Goal: Check status: Check status

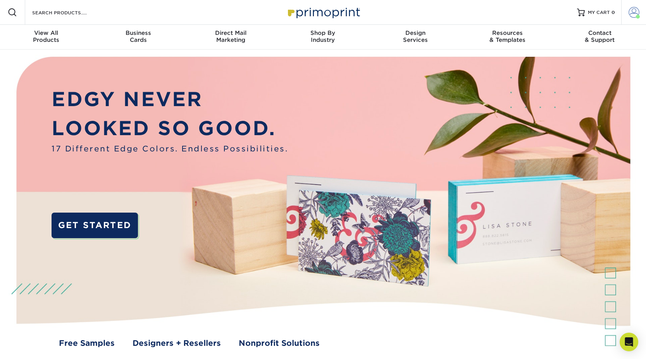
click at [632, 12] on span at bounding box center [633, 12] width 11 height 11
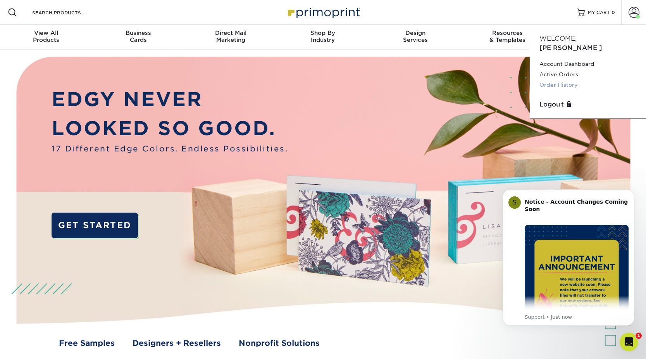
click at [565, 80] on link "Order History" at bounding box center [587, 85] width 97 height 10
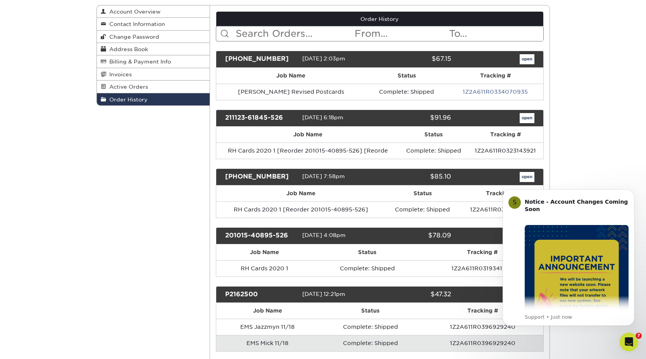
scroll to position [84, 0]
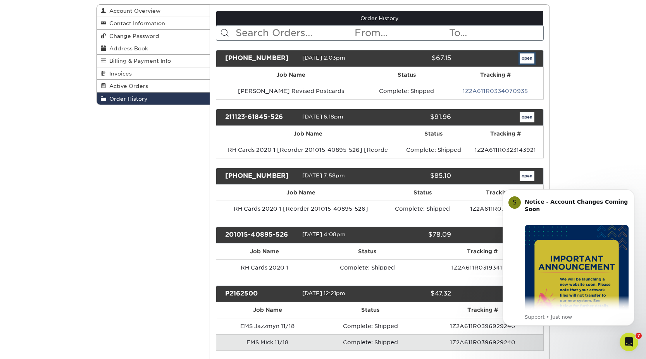
click at [527, 57] on link "open" at bounding box center [526, 58] width 15 height 10
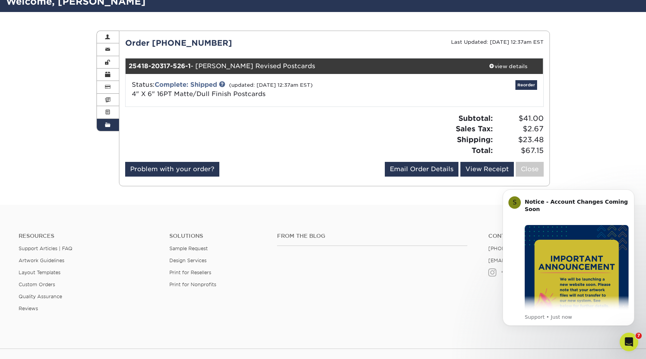
scroll to position [71, 0]
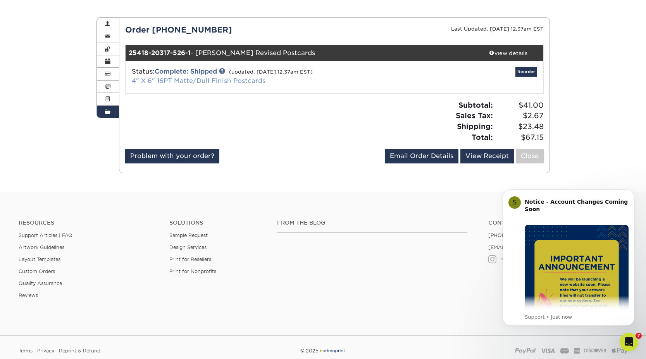
click at [211, 81] on link "4" X 6" 16PT Matte/Dull Finish Postcards" at bounding box center [199, 80] width 134 height 7
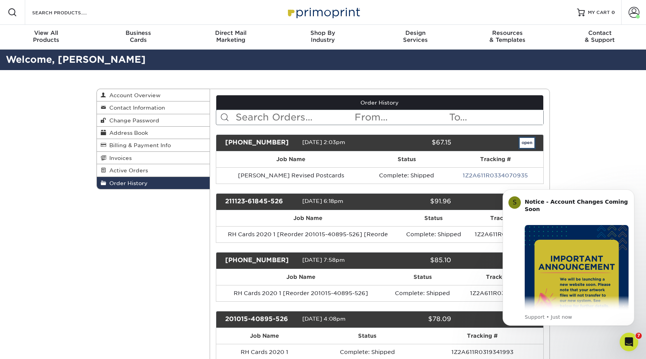
click at [525, 143] on link "open" at bounding box center [526, 143] width 15 height 10
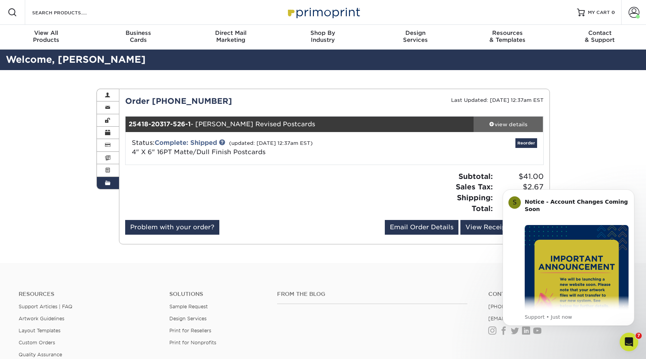
click at [491, 122] on span at bounding box center [491, 123] width 5 height 5
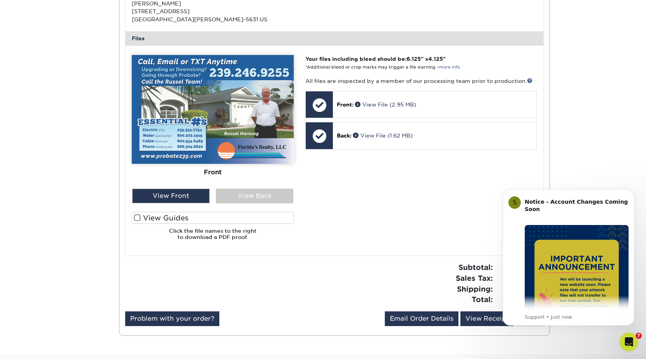
scroll to position [290, 0]
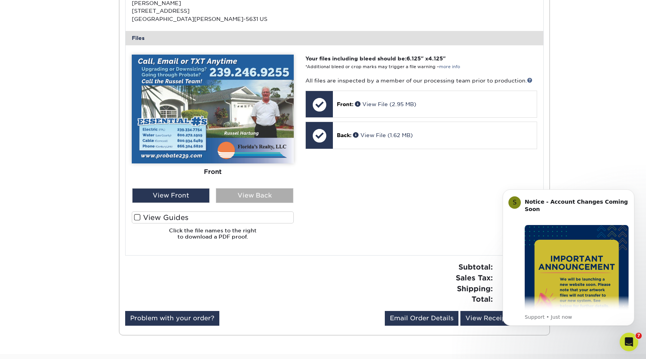
click at [270, 194] on div "View Back" at bounding box center [254, 195] width 77 height 15
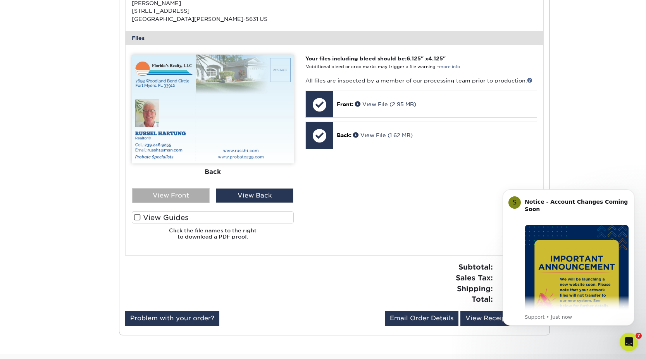
click at [183, 196] on div "View Front" at bounding box center [170, 195] width 77 height 15
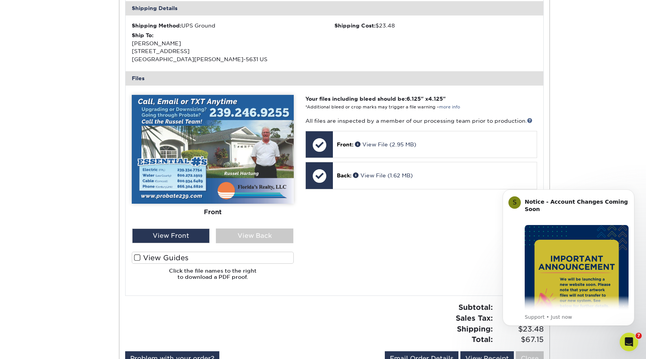
scroll to position [249, 0]
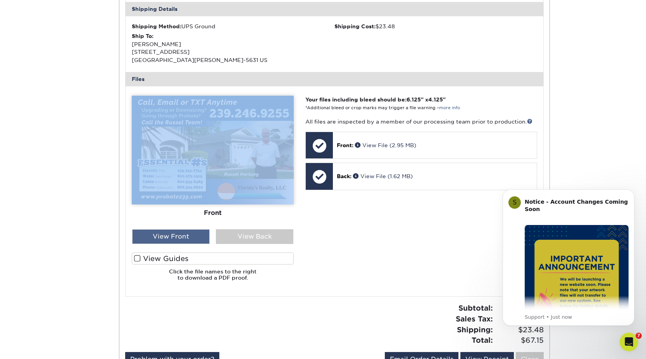
click at [192, 234] on div "View Front" at bounding box center [170, 236] width 77 height 15
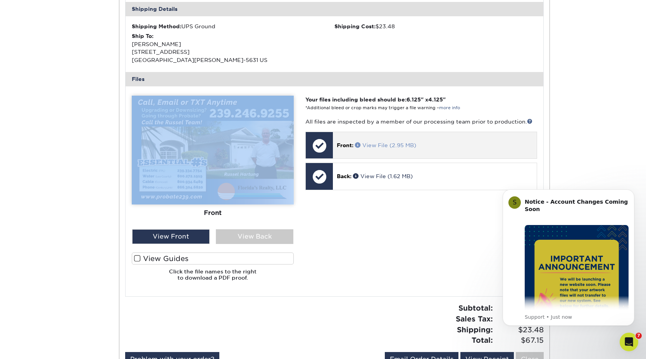
click at [379, 144] on link "View File (2.95 MB)" at bounding box center [385, 145] width 61 height 6
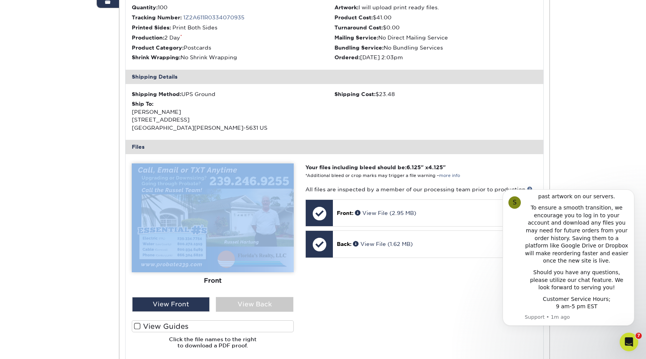
scroll to position [195, 0]
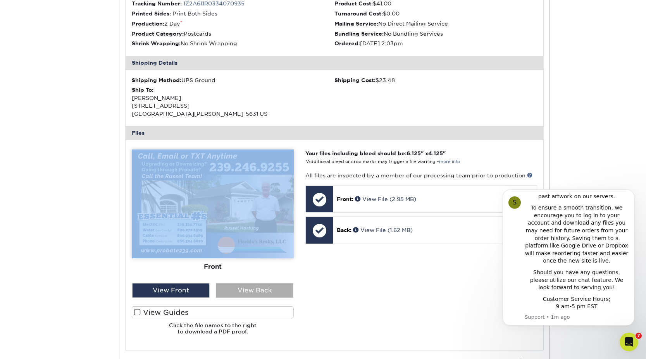
click at [241, 288] on div "View Back" at bounding box center [254, 290] width 77 height 15
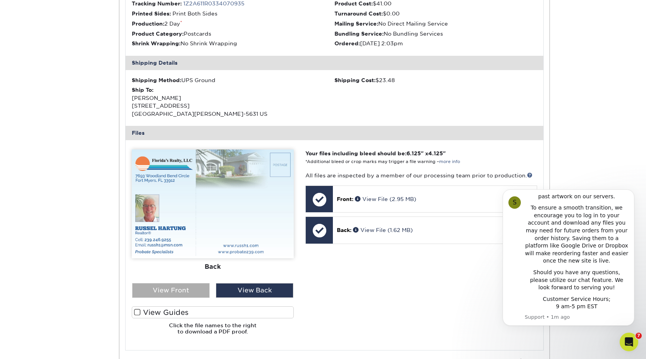
click at [177, 289] on div "View Front" at bounding box center [170, 290] width 77 height 15
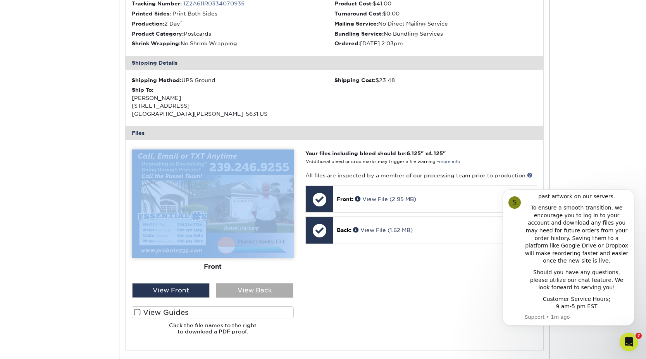
click at [258, 290] on div "View Back" at bounding box center [254, 290] width 77 height 15
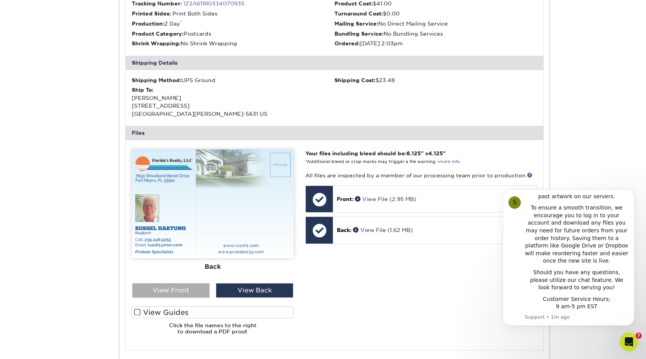
click at [186, 288] on div "View Front" at bounding box center [170, 290] width 77 height 15
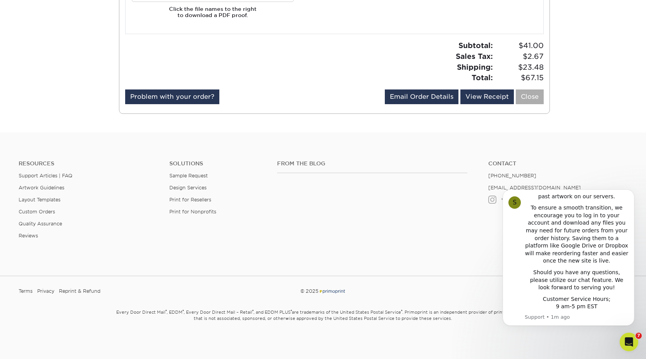
scroll to position [507, 0]
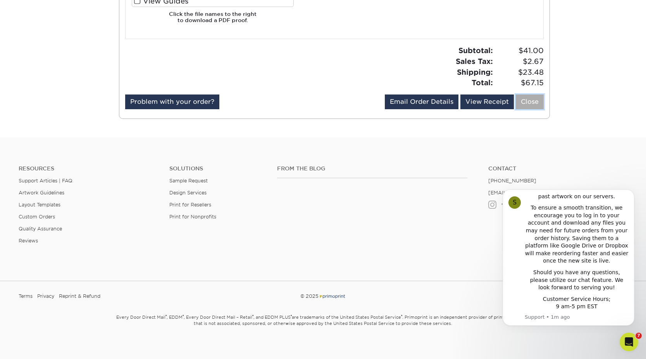
click at [534, 100] on link "Close" at bounding box center [530, 102] width 28 height 15
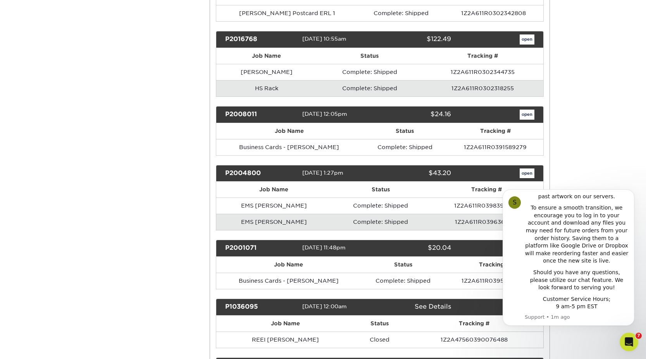
scroll to position [1068, 0]
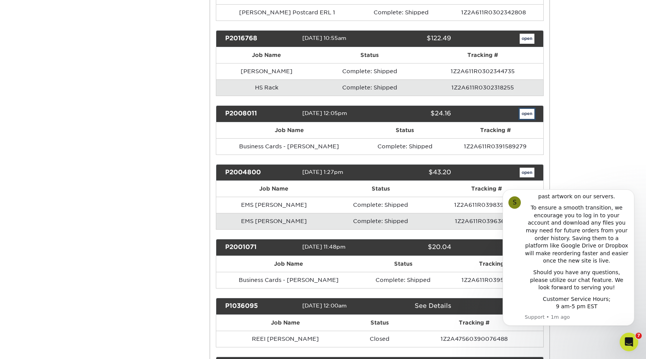
click at [525, 112] on link "open" at bounding box center [526, 114] width 15 height 10
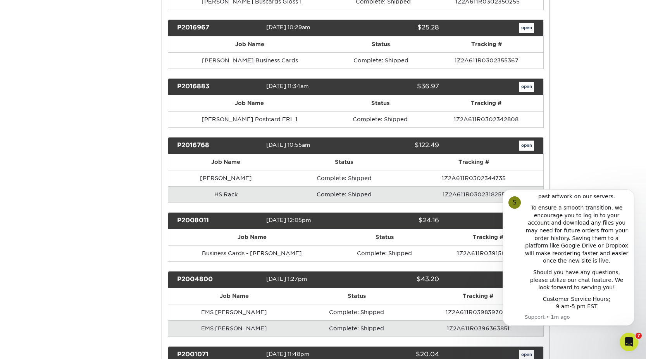
scroll to position [0, 0]
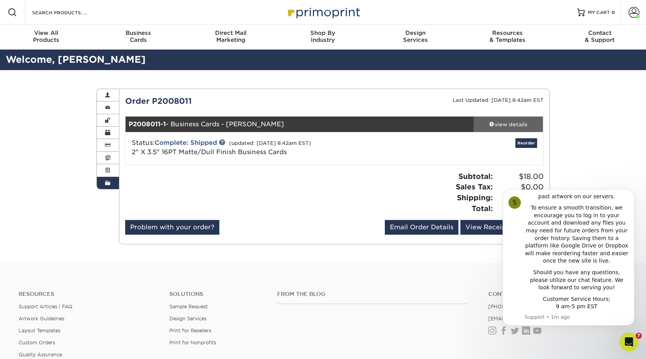
click at [508, 118] on link "view details" at bounding box center [508, 124] width 70 height 15
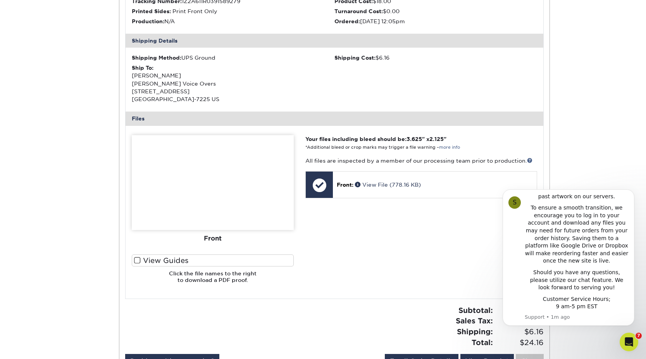
scroll to position [222, 0]
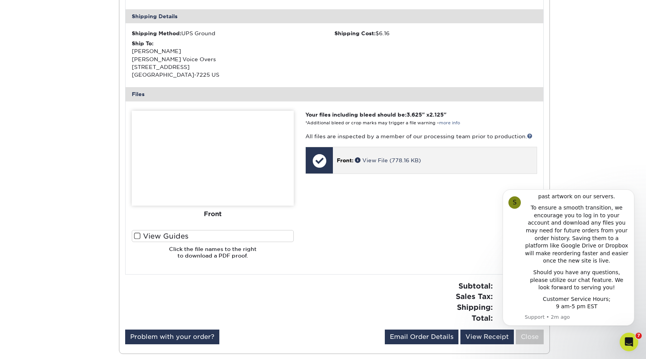
click at [383, 166] on div "Front: View File (778.16 KB)" at bounding box center [434, 160] width 203 height 26
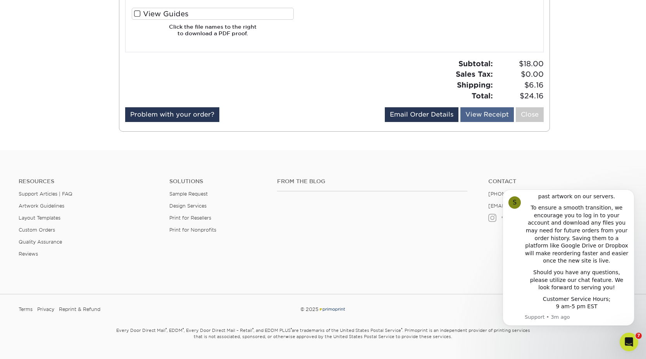
scroll to position [450, 0]
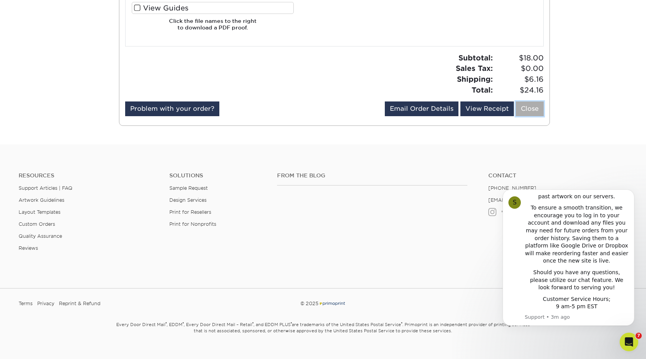
click at [531, 109] on link "Close" at bounding box center [530, 108] width 28 height 15
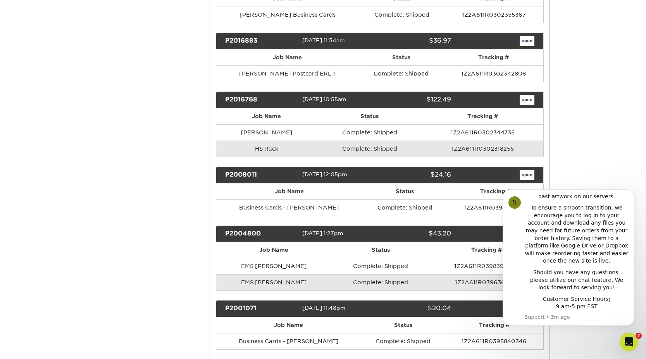
scroll to position [1008, 0]
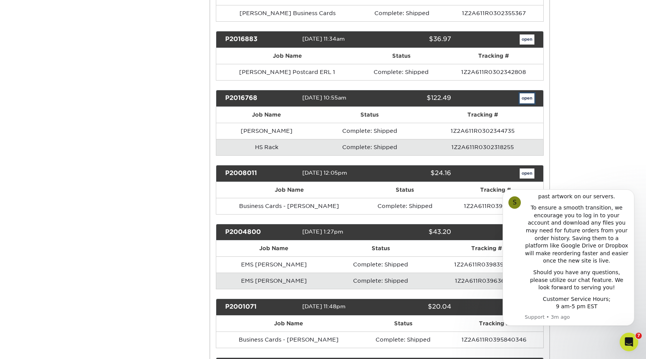
click at [526, 98] on link "open" at bounding box center [526, 98] width 15 height 10
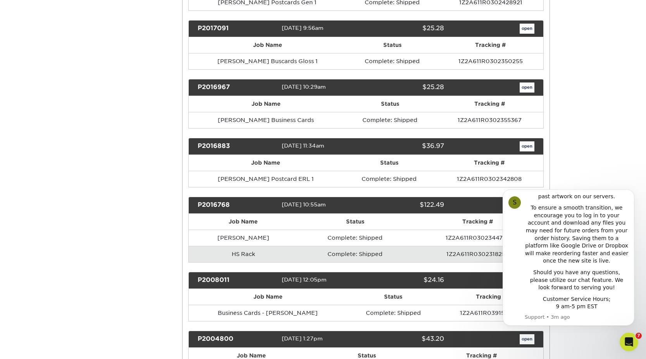
scroll to position [0, 0]
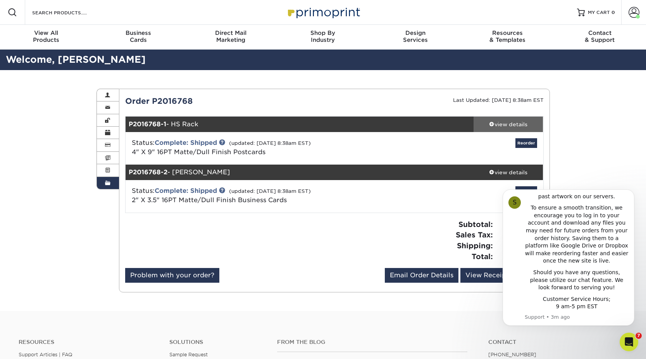
click at [508, 125] on div "view details" at bounding box center [508, 124] width 70 height 8
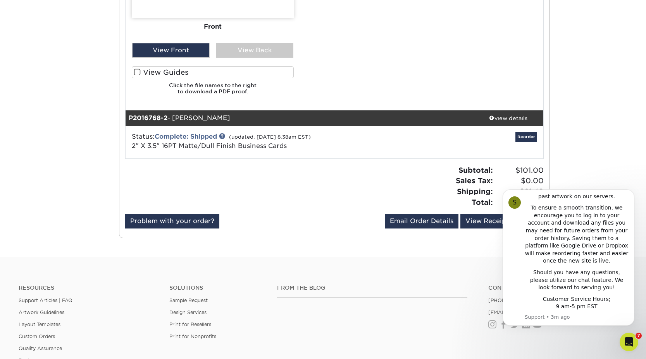
scroll to position [679, 0]
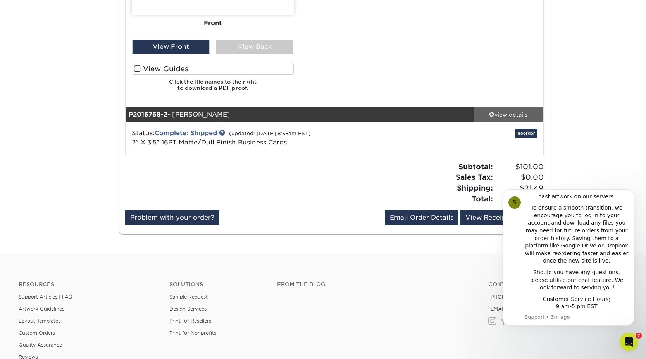
click at [519, 112] on div "view details" at bounding box center [508, 114] width 70 height 8
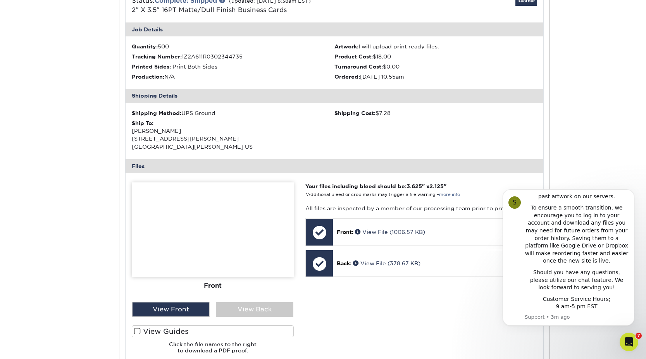
scroll to position [833, 0]
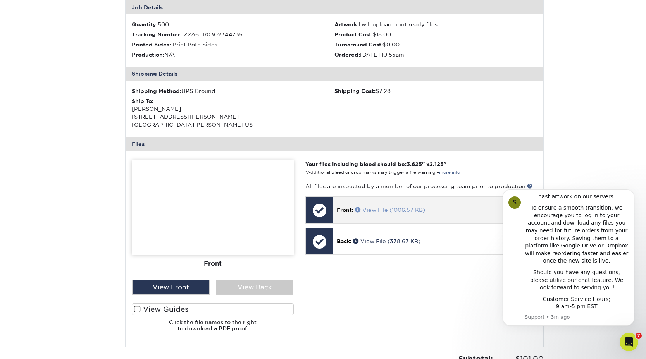
click at [383, 209] on link "View File (1006.57 KB)" at bounding box center [390, 210] width 70 height 6
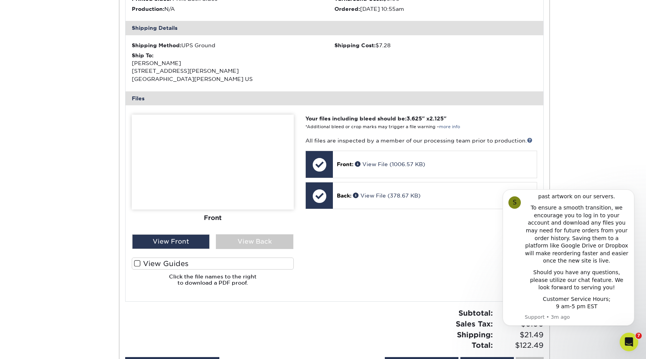
scroll to position [1146, 0]
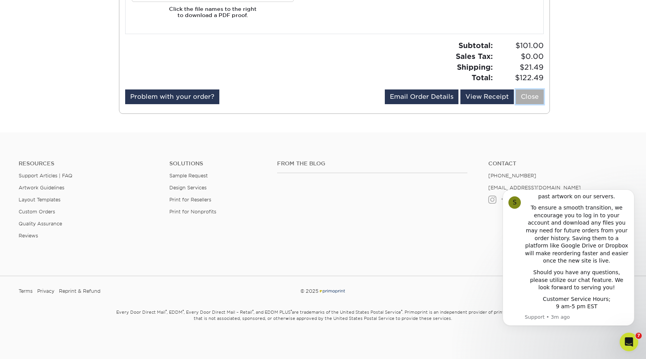
click at [526, 100] on link "Close" at bounding box center [530, 96] width 28 height 15
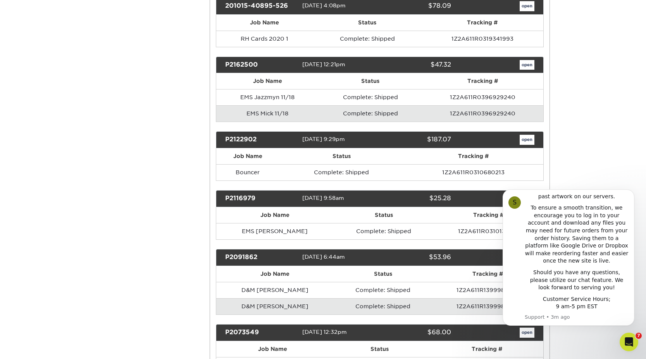
scroll to position [319, 0]
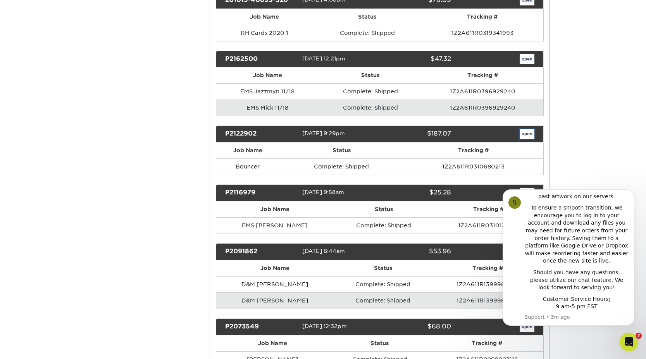
click at [521, 135] on link "open" at bounding box center [526, 134] width 15 height 10
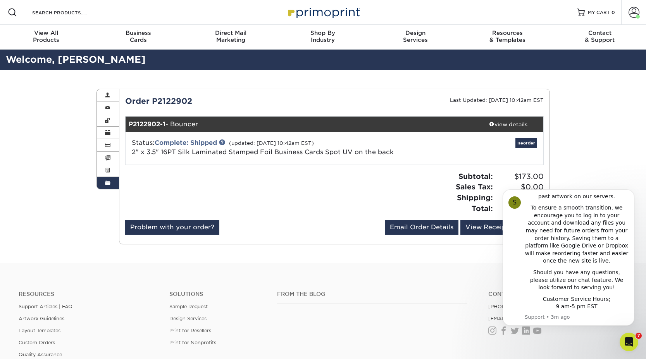
drag, startPoint x: 509, startPoint y: 121, endPoint x: 473, endPoint y: 131, distance: 37.5
click at [509, 121] on div "view details" at bounding box center [508, 124] width 70 height 8
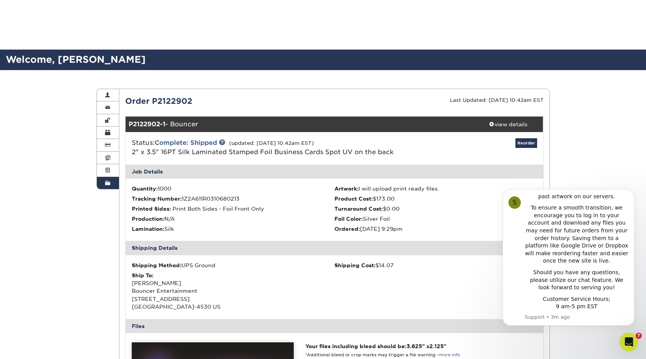
scroll to position [281, 0]
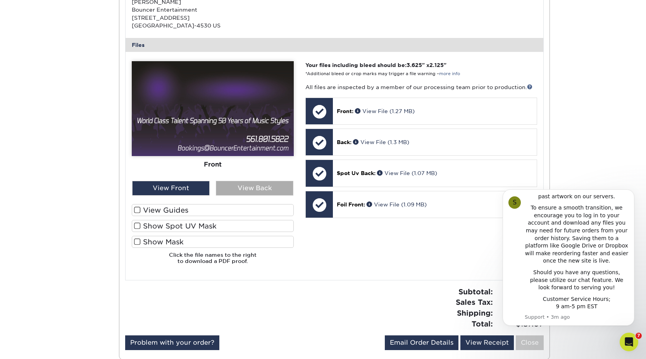
click at [254, 190] on div "View Back" at bounding box center [254, 188] width 77 height 15
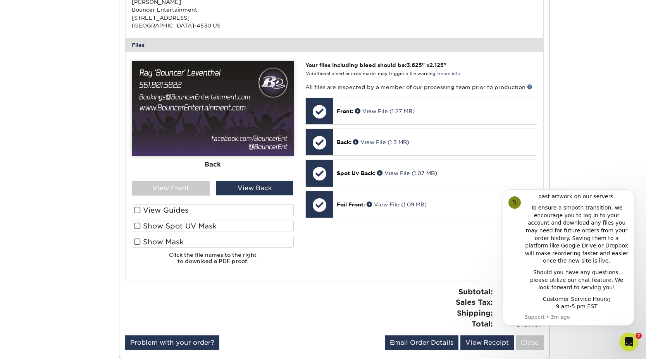
click at [188, 180] on div "Front Back" at bounding box center [213, 121] width 162 height 120
click at [187, 184] on div "View Front" at bounding box center [170, 188] width 77 height 15
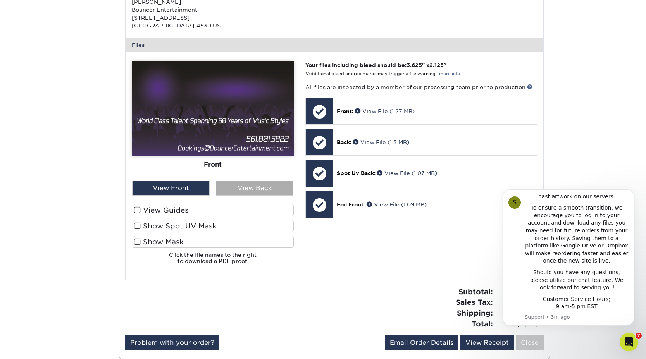
click at [245, 187] on div "View Back" at bounding box center [254, 188] width 77 height 15
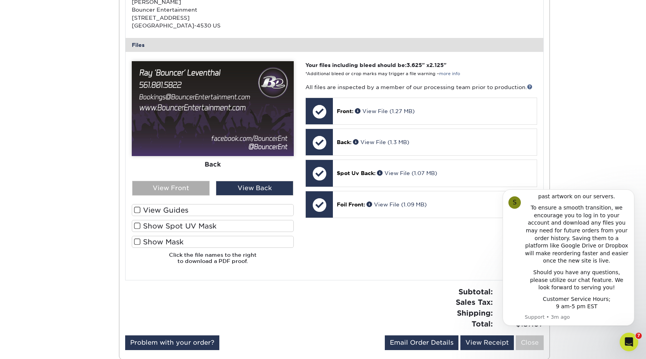
click at [190, 188] on div "View Front" at bounding box center [170, 188] width 77 height 15
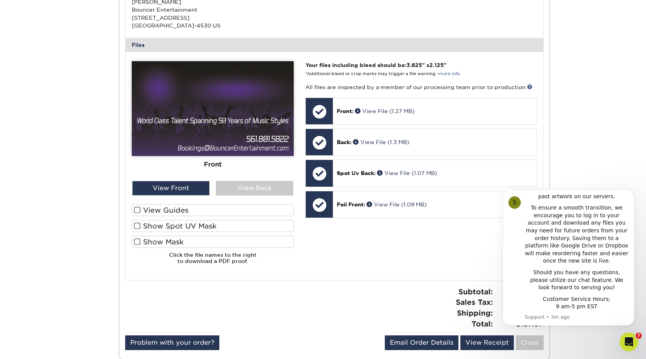
click at [147, 223] on label "Show Spot UV Mask" at bounding box center [213, 226] width 162 height 12
click at [0, 0] on input "Show Spot UV Mask" at bounding box center [0, 0] width 0 height 0
click at [136, 213] on span at bounding box center [137, 209] width 7 height 7
click at [0, 0] on input "View Guides" at bounding box center [0, 0] width 0 height 0
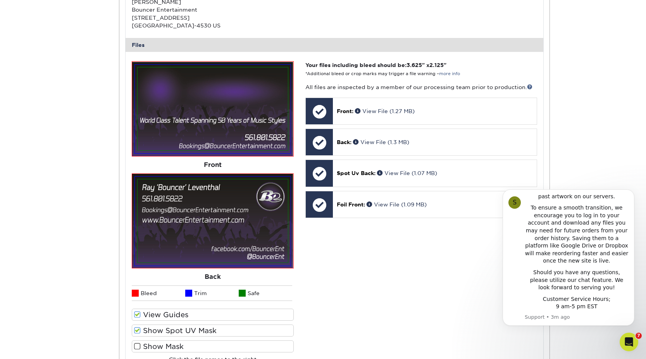
click at [136, 346] on span at bounding box center [137, 346] width 7 height 7
click at [0, 0] on input "Show Mask" at bounding box center [0, 0] width 0 height 0
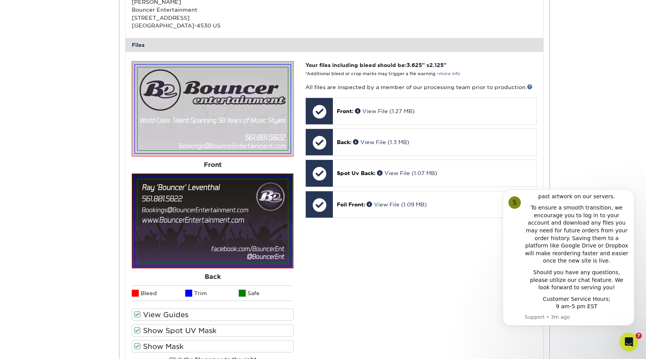
scroll to position [315, 0]
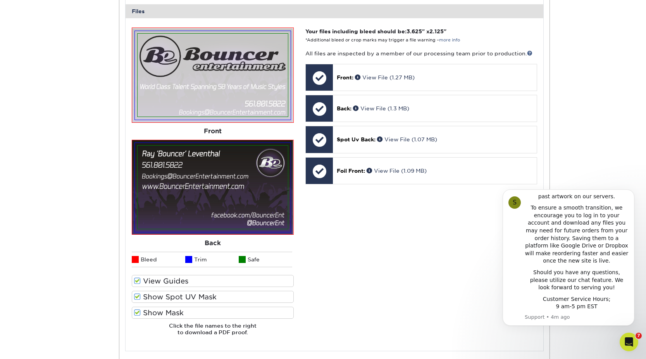
click at [136, 296] on span at bounding box center [137, 296] width 7 height 7
click at [0, 0] on input "Show Spot UV Mask" at bounding box center [0, 0] width 0 height 0
click at [136, 298] on span at bounding box center [137, 296] width 7 height 7
click at [0, 0] on input "Show Spot UV Mask" at bounding box center [0, 0] width 0 height 0
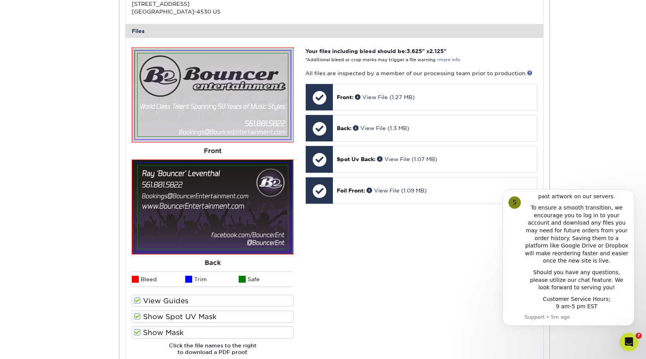
scroll to position [296, 0]
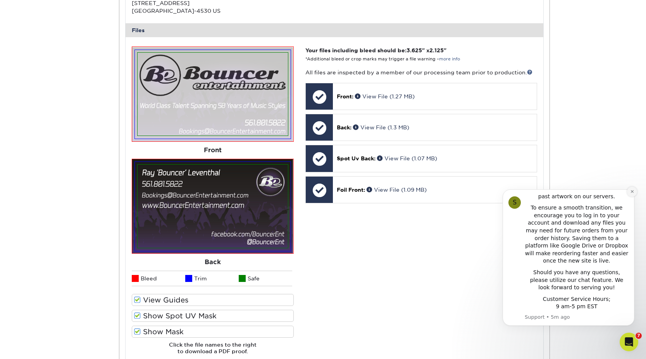
click at [632, 192] on icon "Dismiss notification" at bounding box center [631, 191] width 3 height 3
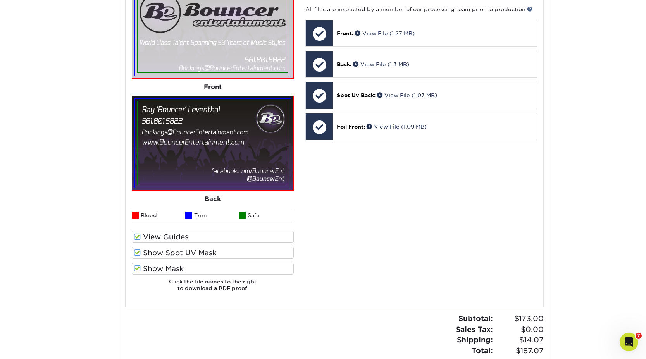
scroll to position [360, 0]
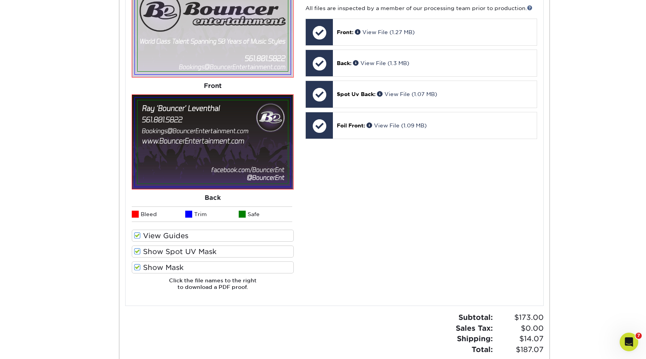
click at [136, 268] on span at bounding box center [137, 267] width 7 height 7
click at [0, 0] on input "Show Mask" at bounding box center [0, 0] width 0 height 0
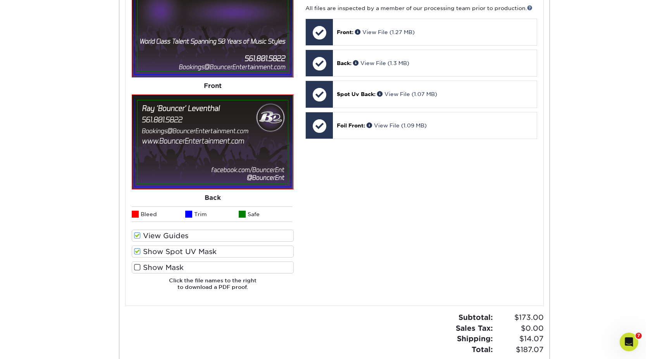
click at [136, 268] on span at bounding box center [137, 267] width 7 height 7
click at [0, 0] on input "Show Mask" at bounding box center [0, 0] width 0 height 0
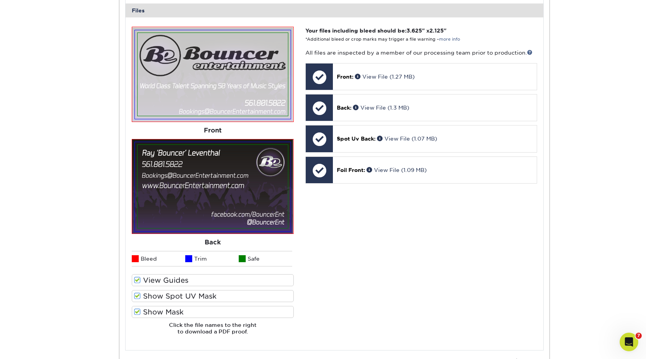
scroll to position [315, 0]
click at [137, 298] on span at bounding box center [137, 296] width 7 height 7
click at [0, 0] on input "Show Spot UV Mask" at bounding box center [0, 0] width 0 height 0
click at [137, 298] on span at bounding box center [137, 296] width 7 height 7
click at [0, 0] on input "Show Spot UV Mask" at bounding box center [0, 0] width 0 height 0
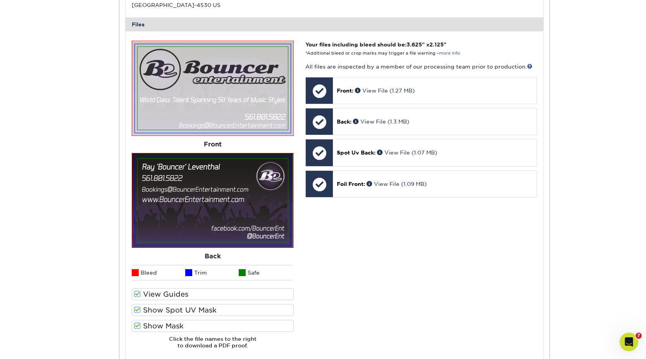
scroll to position [331, 0]
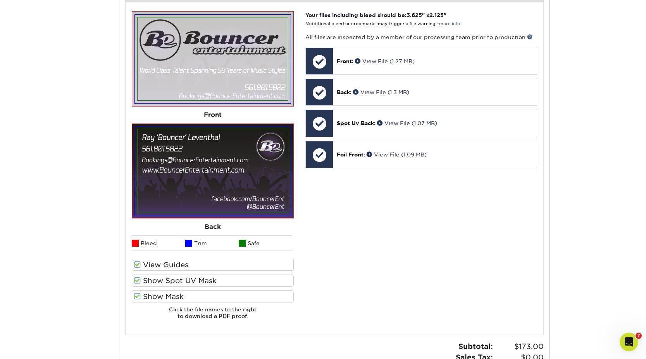
click at [136, 281] on span at bounding box center [137, 280] width 7 height 7
click at [0, 0] on input "Show Spot UV Mask" at bounding box center [0, 0] width 0 height 0
click at [136, 281] on span at bounding box center [137, 280] width 7 height 7
click at [0, 0] on input "Show Spot UV Mask" at bounding box center [0, 0] width 0 height 0
click at [136, 295] on span at bounding box center [137, 296] width 7 height 7
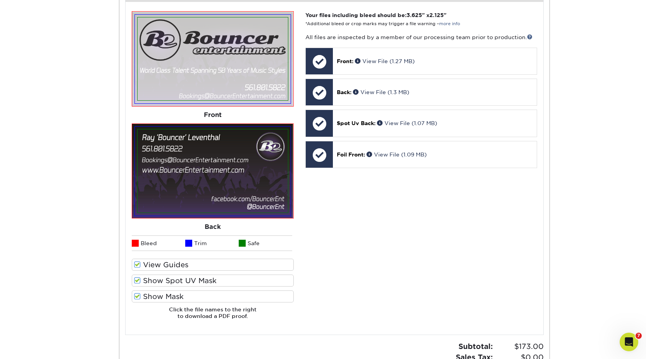
click at [0, 0] on input "Show Mask" at bounding box center [0, 0] width 0 height 0
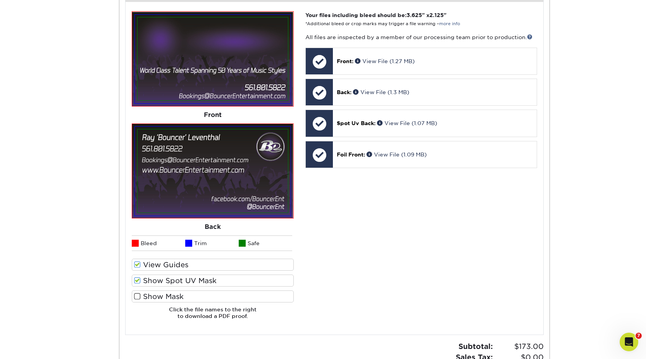
click at [136, 295] on span at bounding box center [137, 296] width 7 height 7
click at [0, 0] on input "Show Mask" at bounding box center [0, 0] width 0 height 0
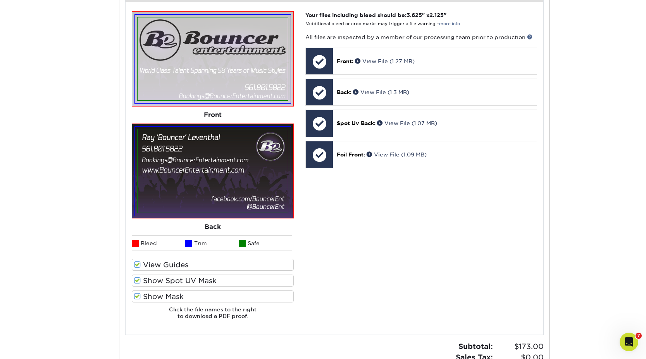
click at [137, 280] on span at bounding box center [137, 280] width 7 height 7
click at [0, 0] on input "Show Spot UV Mask" at bounding box center [0, 0] width 0 height 0
click at [137, 265] on span at bounding box center [137, 264] width 7 height 7
click at [0, 0] on input "View Guides" at bounding box center [0, 0] width 0 height 0
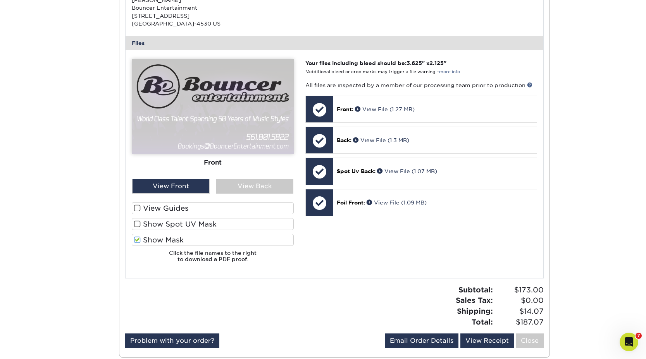
scroll to position [275, 0]
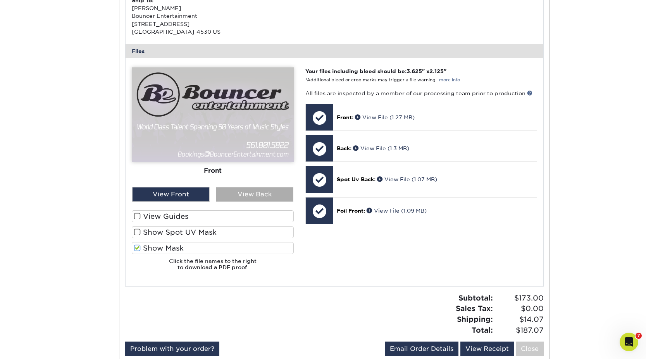
click at [255, 198] on div "View Back" at bounding box center [254, 194] width 77 height 15
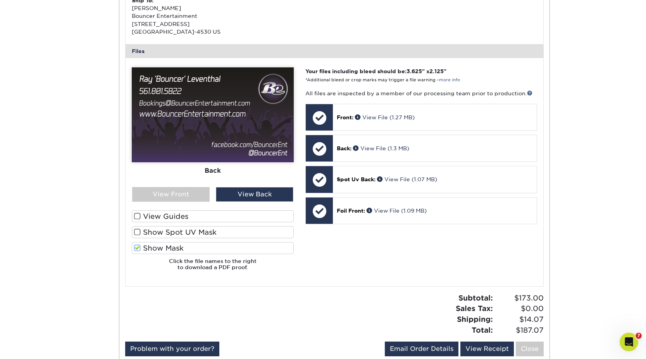
click at [138, 232] on span at bounding box center [137, 232] width 7 height 7
click at [0, 0] on input "Show Spot UV Mask" at bounding box center [0, 0] width 0 height 0
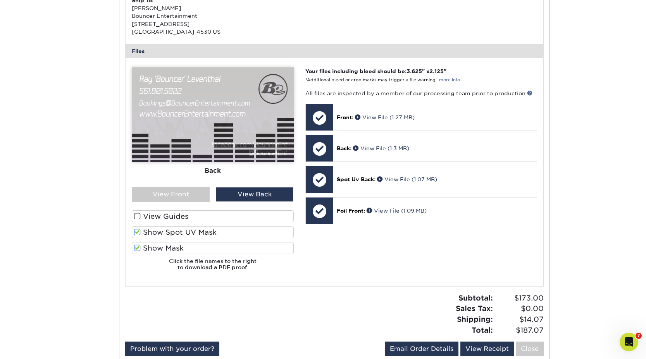
click at [136, 232] on span at bounding box center [137, 232] width 7 height 7
click at [0, 0] on input "Show Spot UV Mask" at bounding box center [0, 0] width 0 height 0
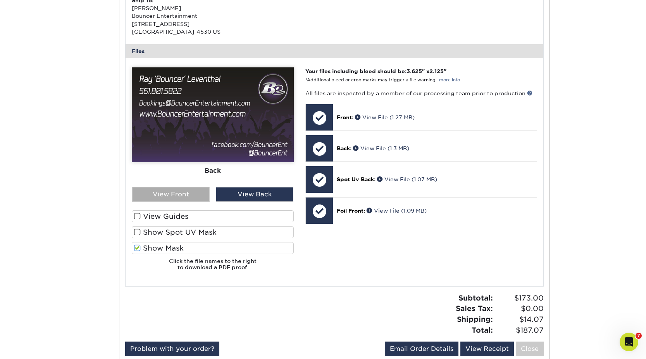
click at [189, 195] on div "View Front" at bounding box center [170, 194] width 77 height 15
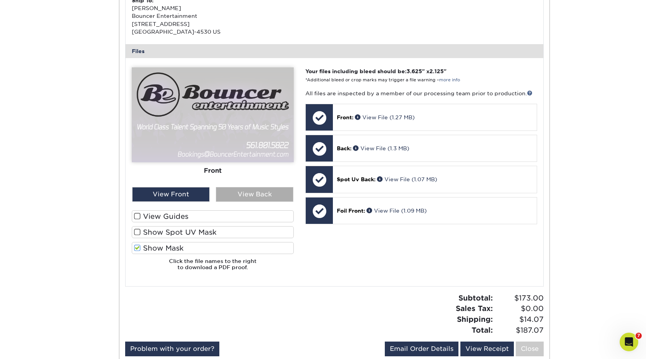
click at [232, 195] on div "View Back" at bounding box center [254, 194] width 77 height 15
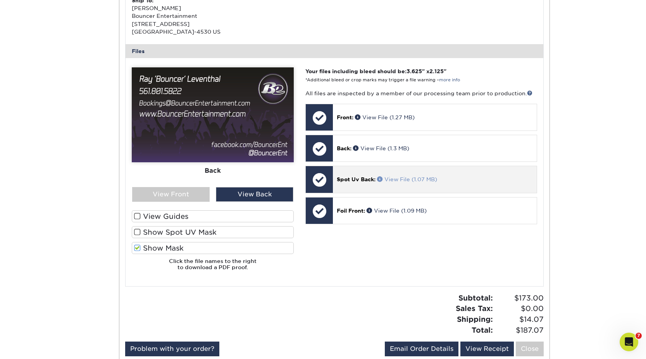
click at [411, 179] on link "View File (1.07 MB)" at bounding box center [407, 179] width 60 height 6
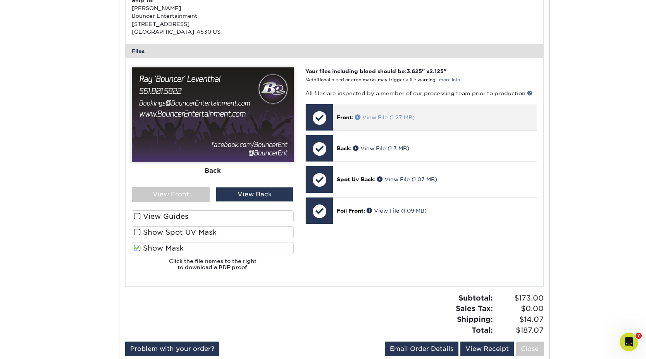
click at [376, 118] on link "View File (1.27 MB)" at bounding box center [385, 117] width 60 height 6
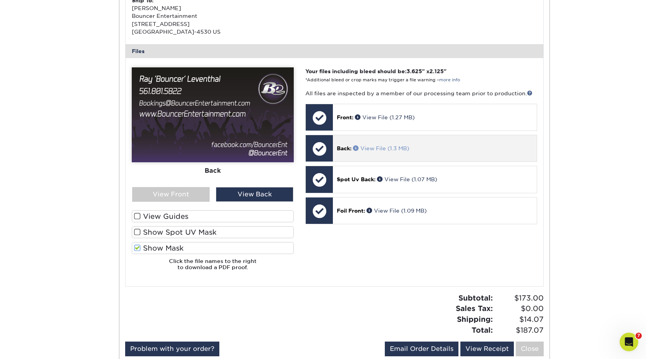
click at [392, 148] on link "View File (1.3 MB)" at bounding box center [381, 148] width 56 height 6
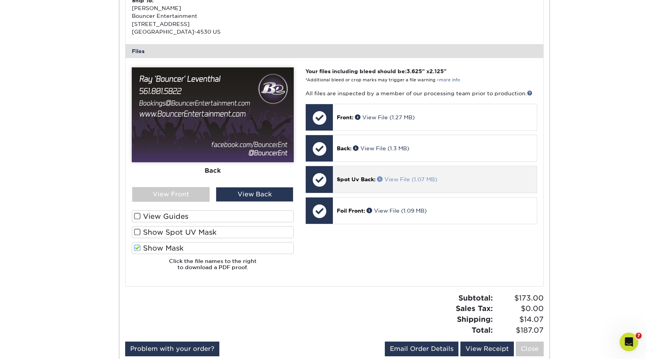
click at [421, 182] on link "View File (1.07 MB)" at bounding box center [407, 179] width 60 height 6
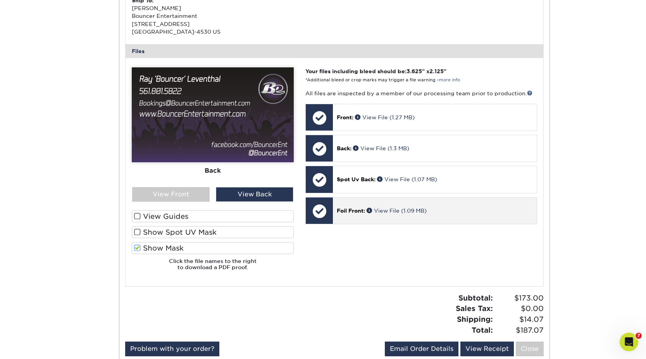
click at [352, 210] on span "Foil Front:" at bounding box center [351, 211] width 28 height 6
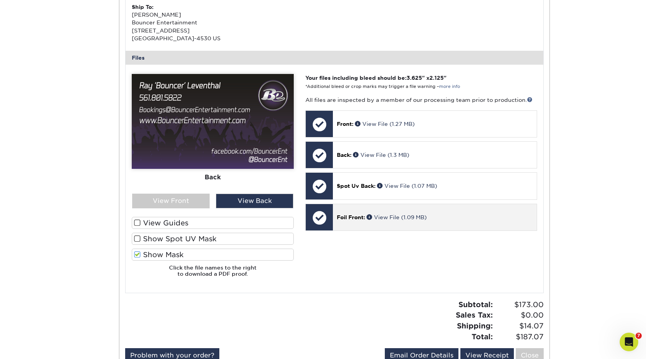
click at [360, 211] on div "Foil Front: View File (1.09 MB)" at bounding box center [434, 217] width 203 height 26
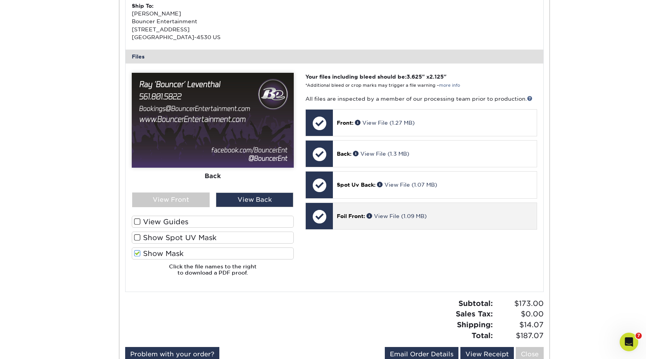
click at [356, 215] on span "Foil Front:" at bounding box center [351, 216] width 28 height 6
click at [400, 215] on link "View File (1.09 MB)" at bounding box center [396, 216] width 60 height 6
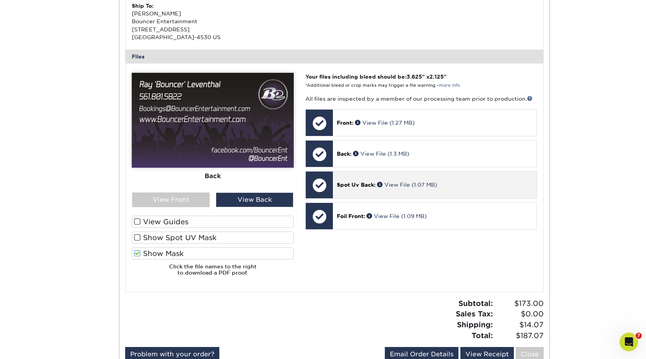
scroll to position [0, 0]
